Goal: Download file/media

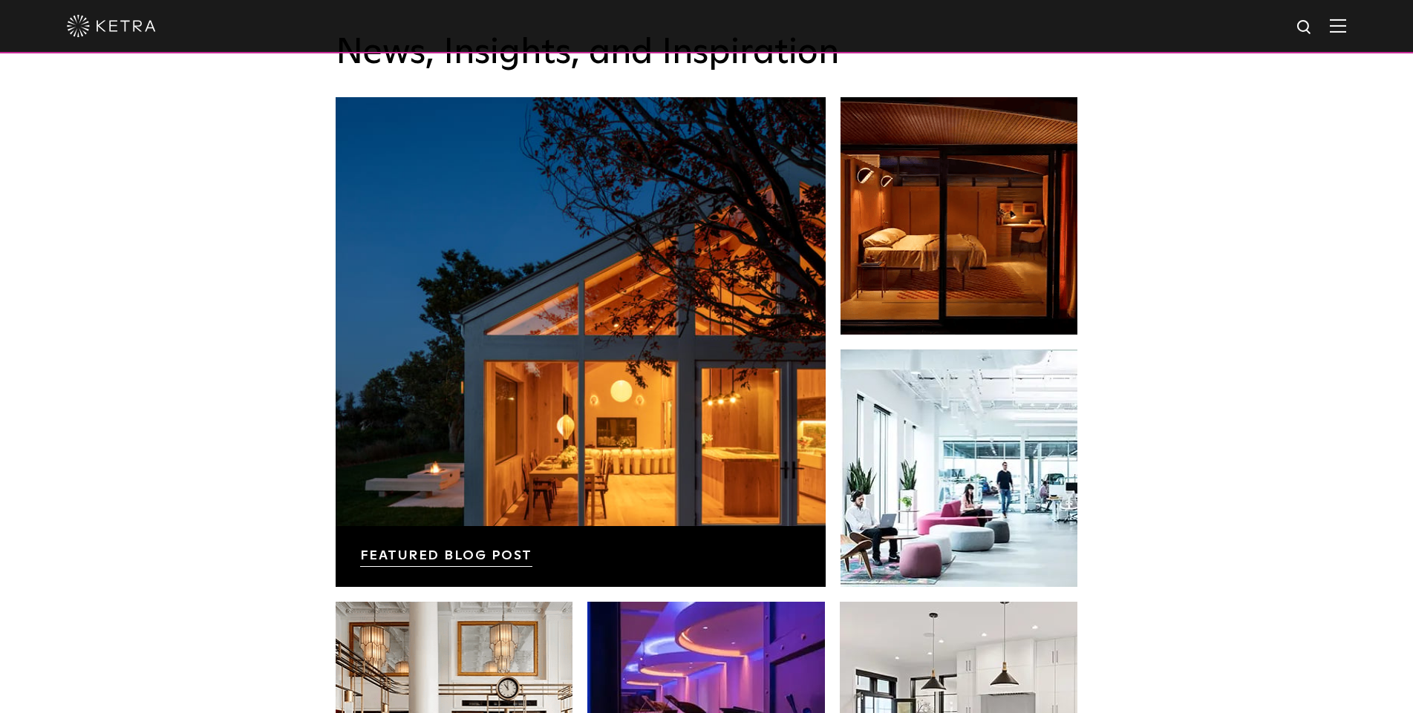
scroll to position [1930, 0]
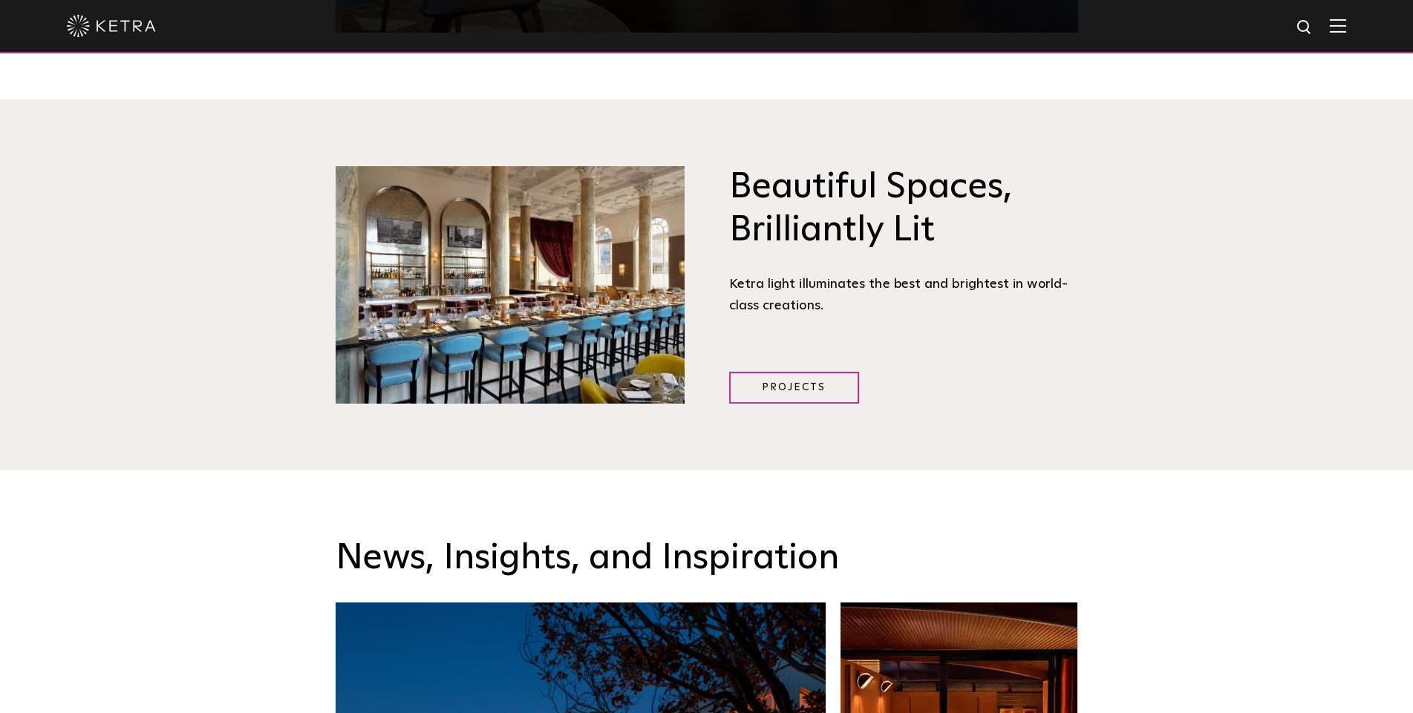
click at [1346, 33] on img at bounding box center [1338, 26] width 16 height 14
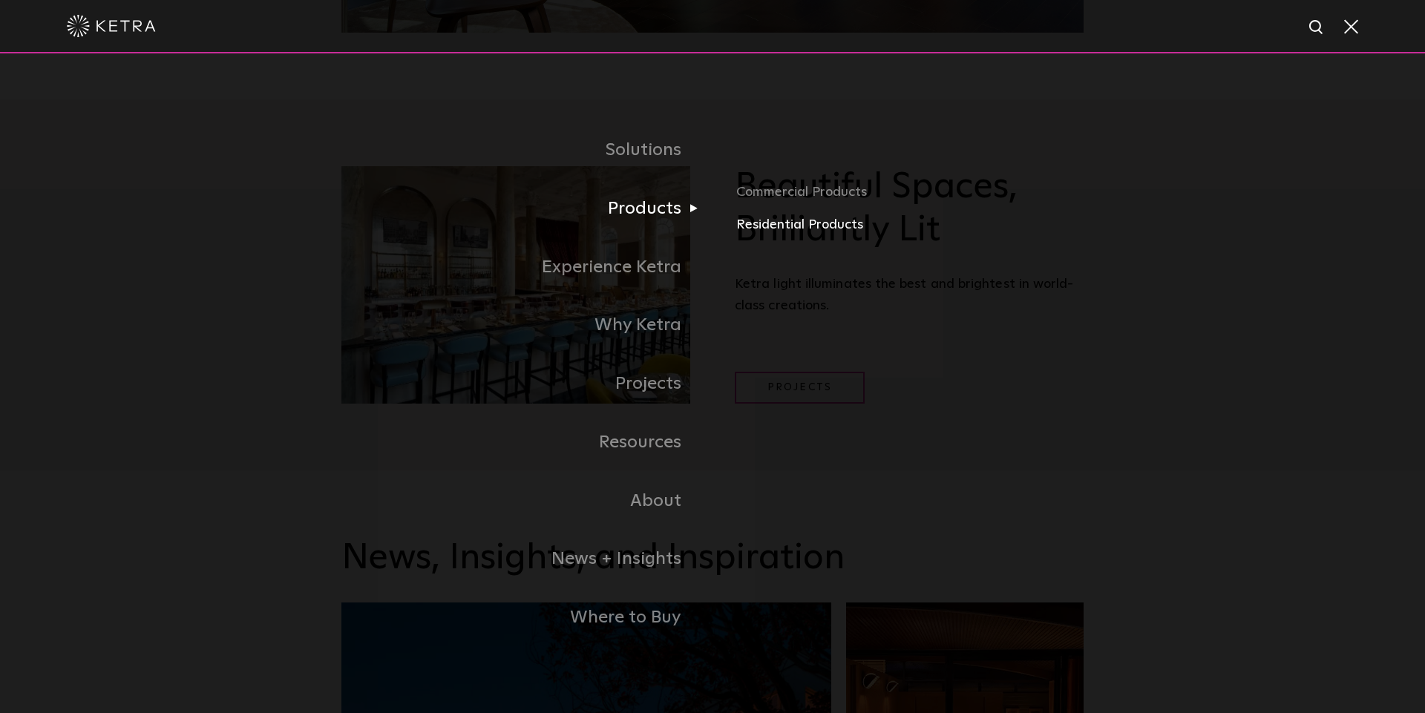
click at [797, 230] on link "Residential Products" at bounding box center [909, 226] width 347 height 22
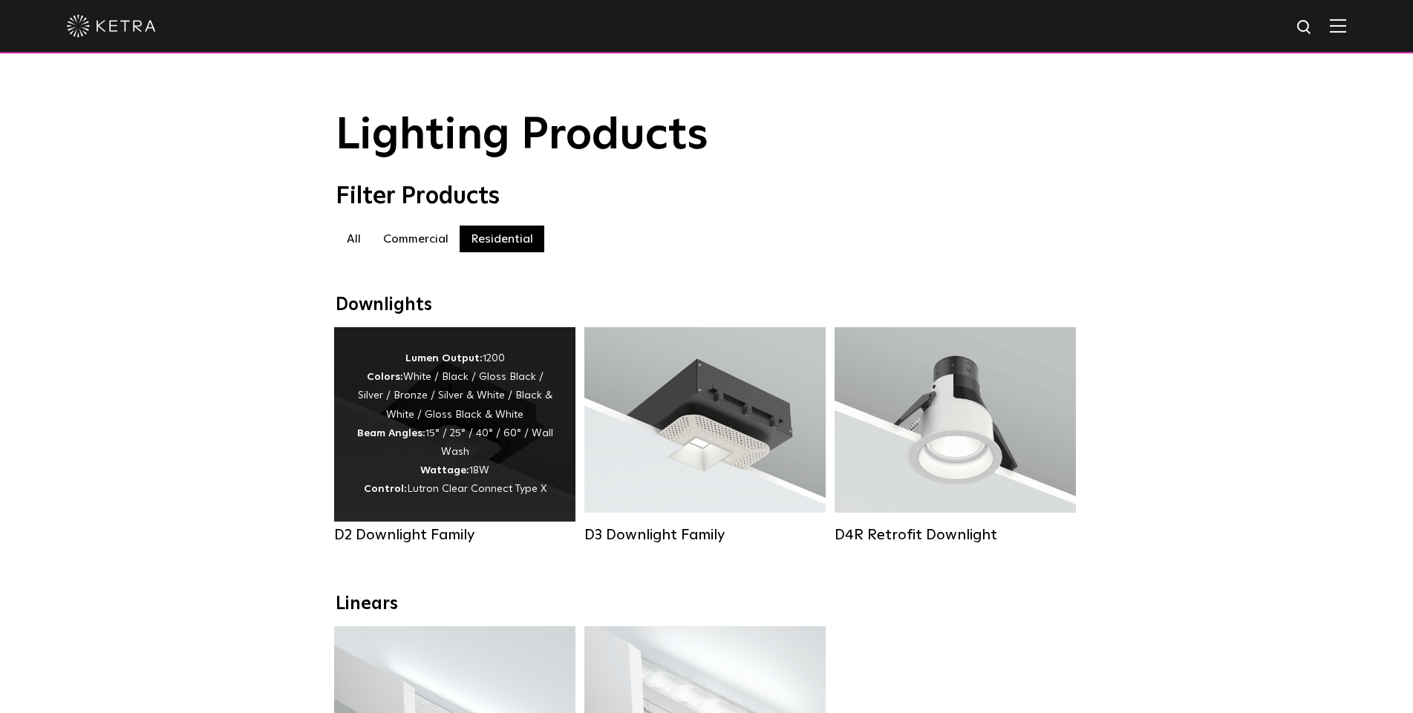
click at [489, 404] on div "Lumen Output: 1200 Colors: White / Black / Gloss Black / Silver / Bronze / Silv…" at bounding box center [454, 425] width 197 height 150
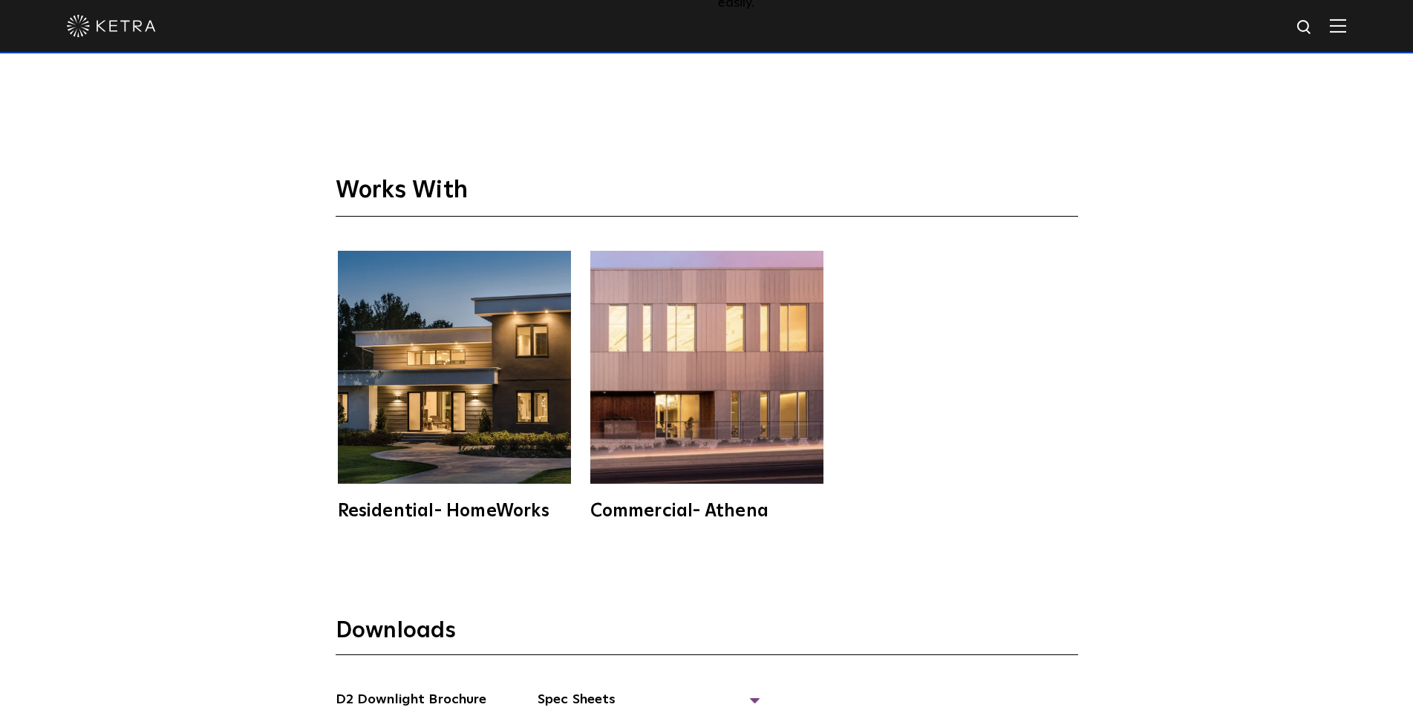
scroll to position [4380, 0]
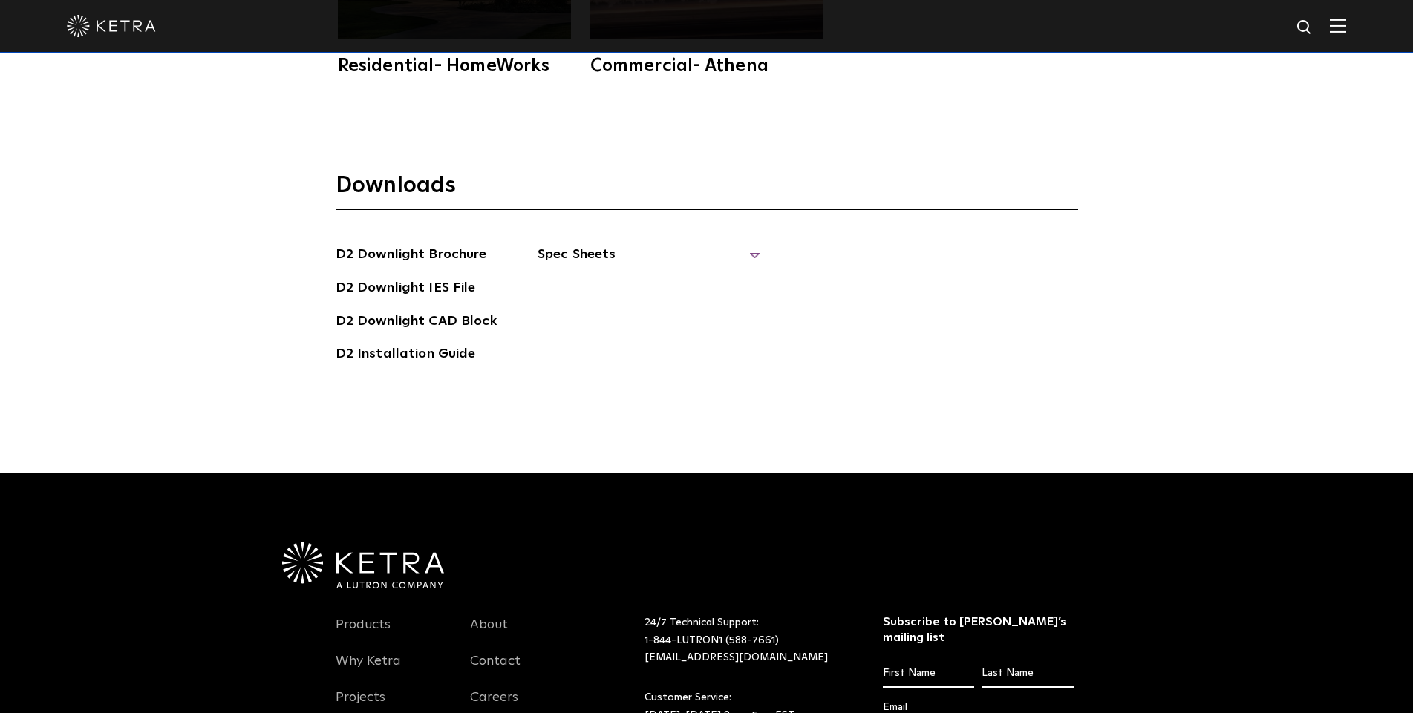
click at [596, 244] on span "Spec Sheets" at bounding box center [648, 260] width 223 height 33
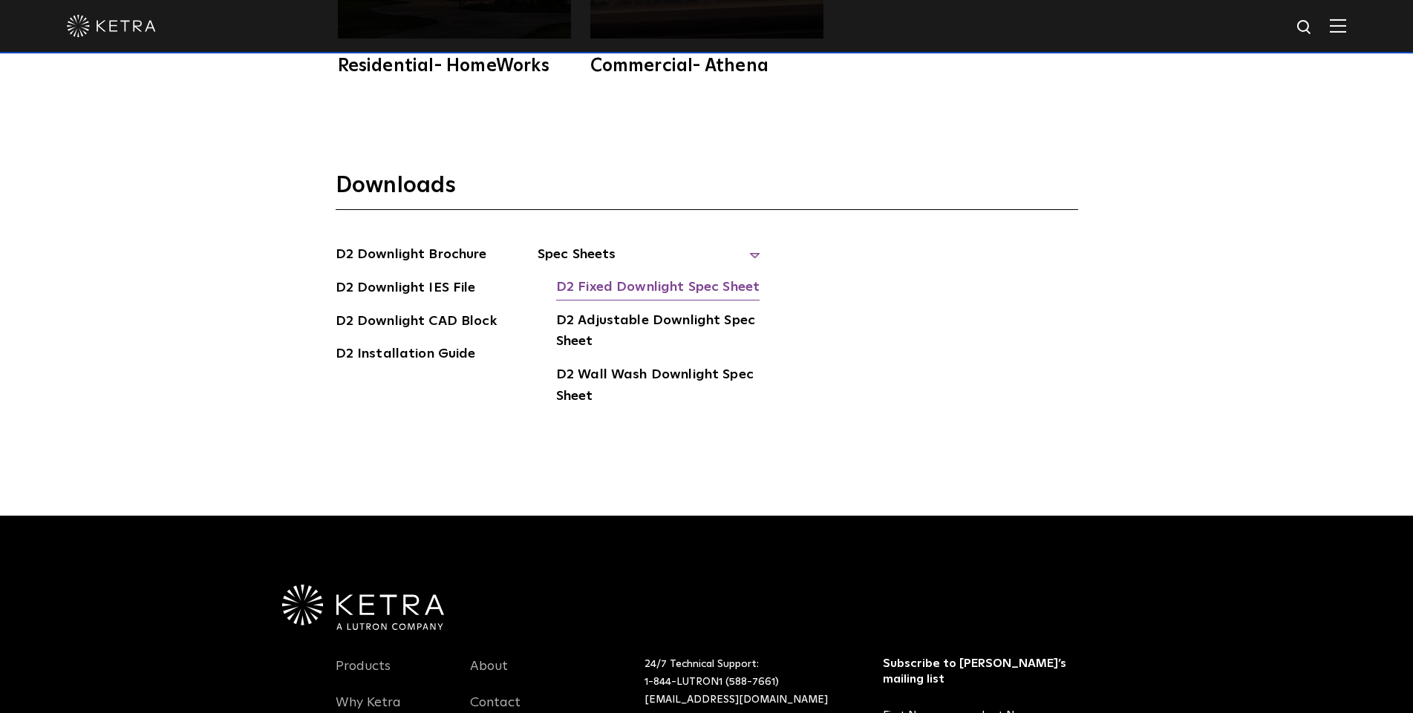
click at [605, 277] on link "D2 Fixed Downlight Spec Sheet" at bounding box center [657, 289] width 203 height 24
